Goal: Check status: Check status

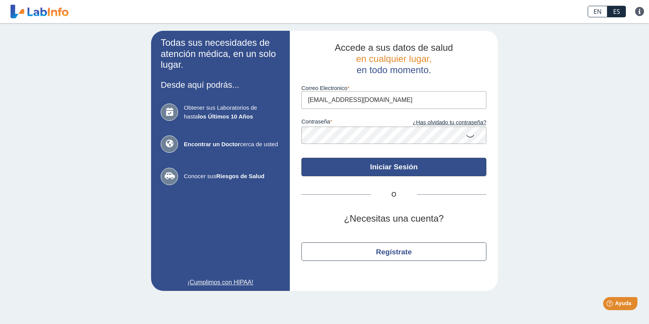
click at [399, 170] on button "Iniciar Sesión" at bounding box center [393, 167] width 185 height 18
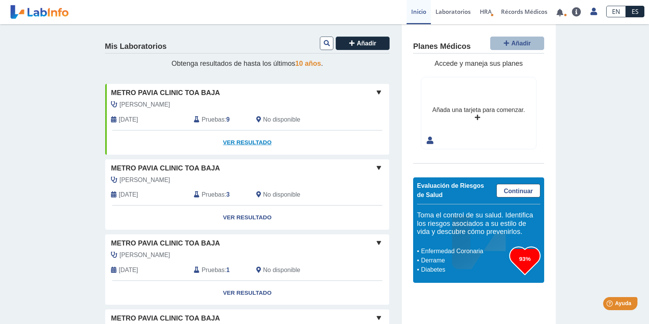
click at [241, 143] on link "Ver Resultado" at bounding box center [247, 143] width 284 height 24
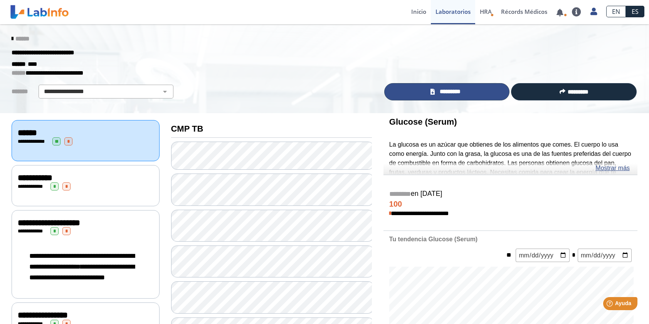
click at [430, 89] on icon at bounding box center [432, 92] width 4 height 6
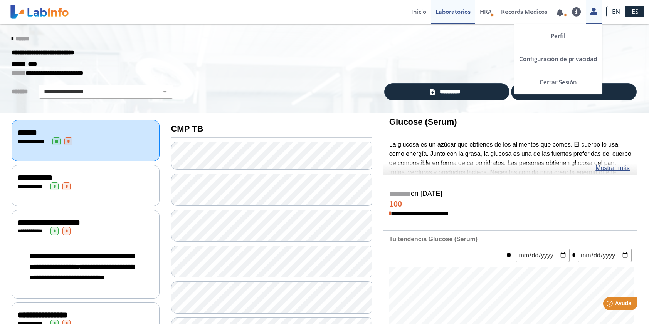
click at [594, 10] on icon at bounding box center [593, 11] width 7 height 6
click at [563, 82] on link "Cerrar Sesión" at bounding box center [557, 82] width 87 height 23
